Goal: Information Seeking & Learning: Learn about a topic

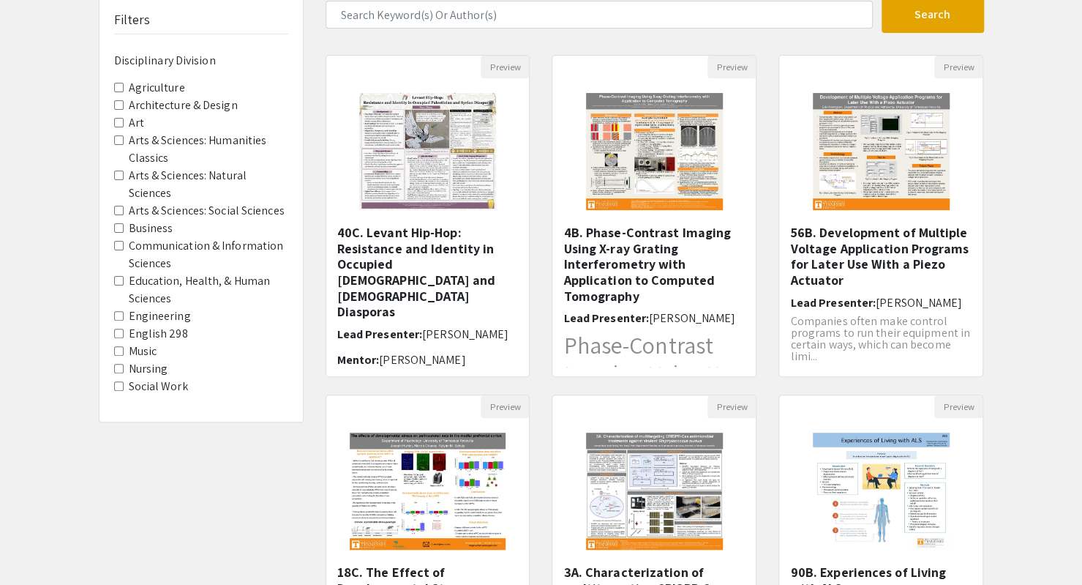
scroll to position [107, 0]
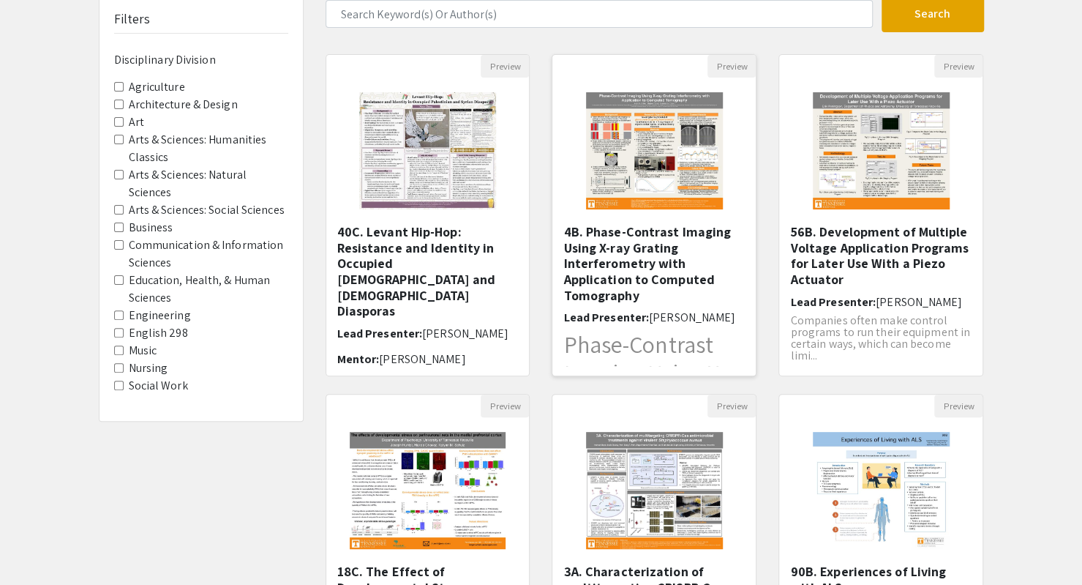
click at [675, 153] on img "Open Presentation <p>4B. Phase-Contrast Imaging Using X-ray Grating Interferome…" at bounding box center [655, 151] width 166 height 146
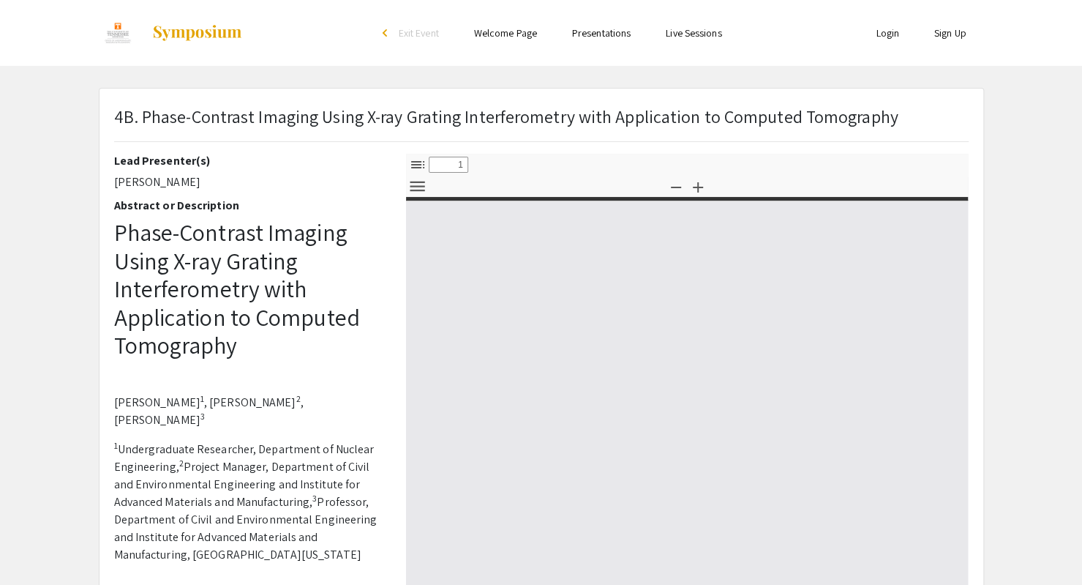
select select "custom"
type input "0"
select select "custom"
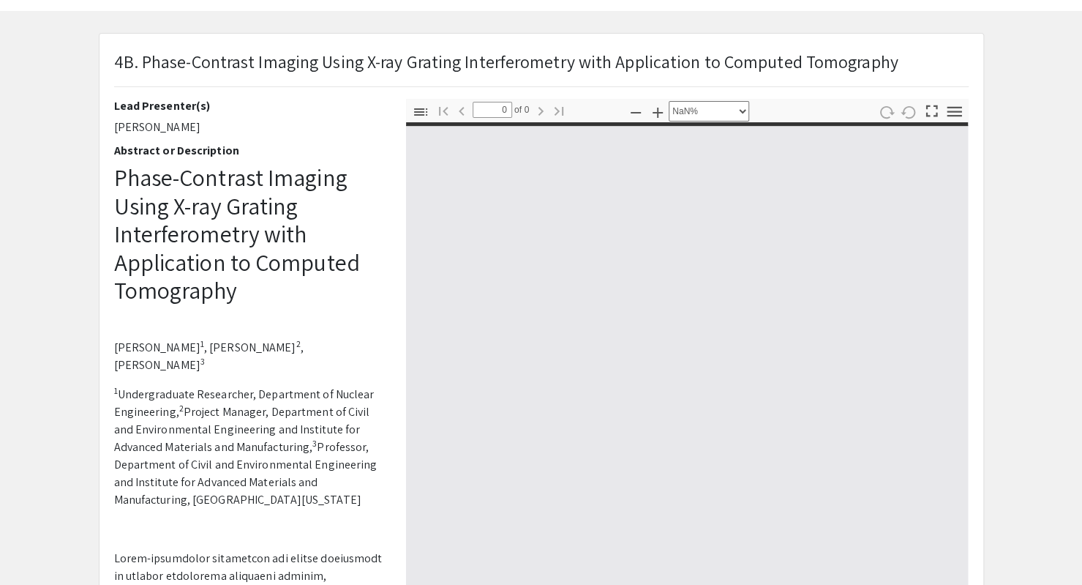
type input "1"
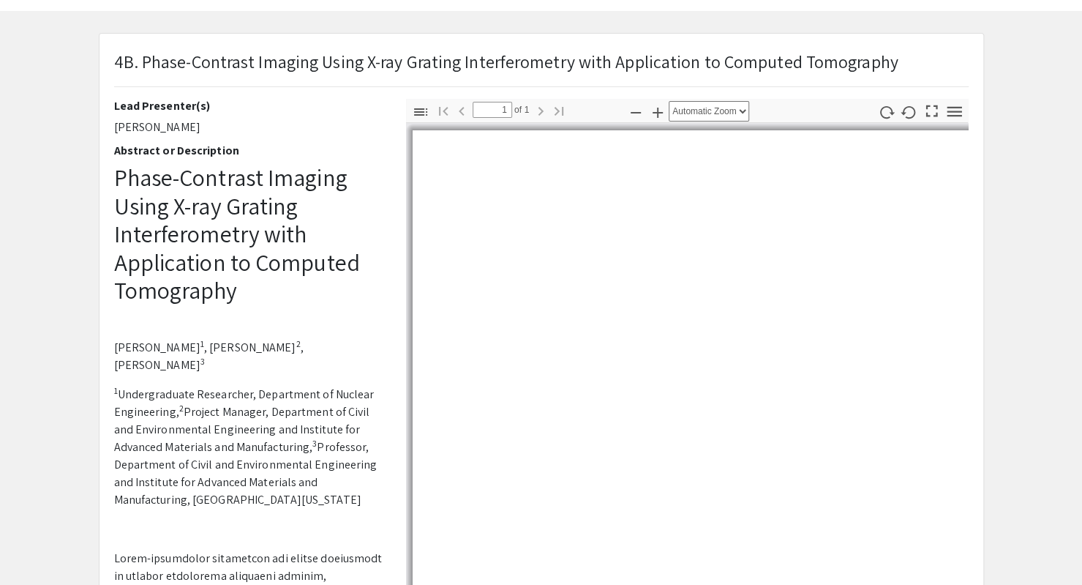
scroll to position [59, 0]
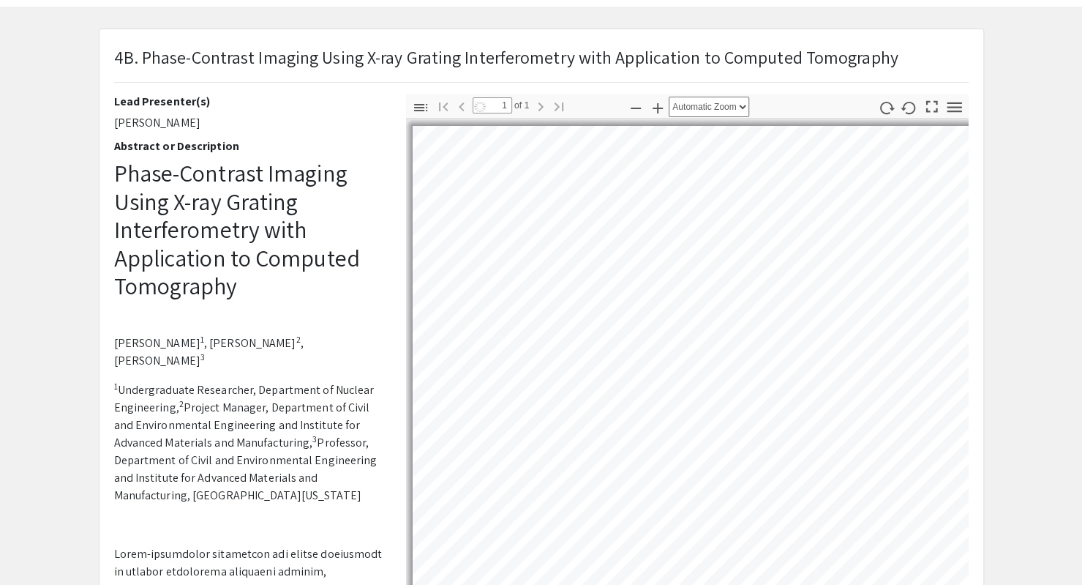
select select "auto"
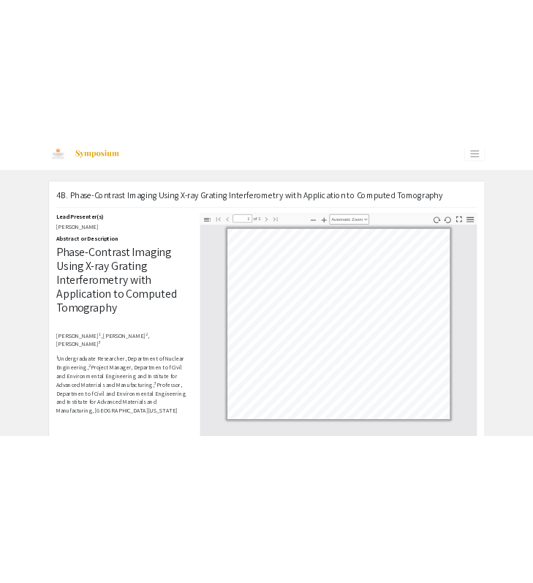
scroll to position [11, 0]
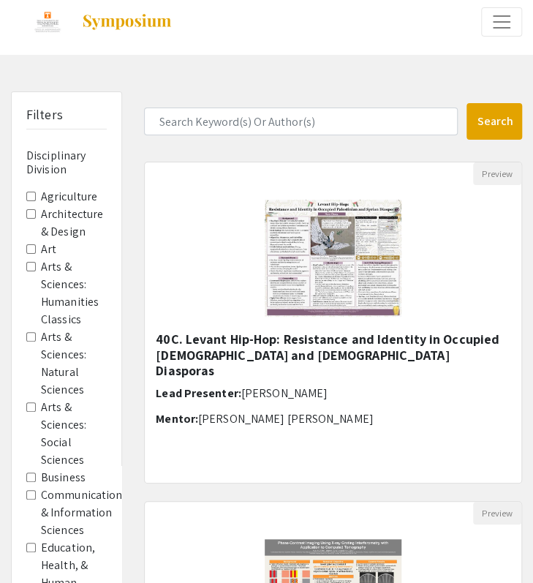
scroll to position [107, 0]
